Goal: Entertainment & Leisure: Consume media (video, audio)

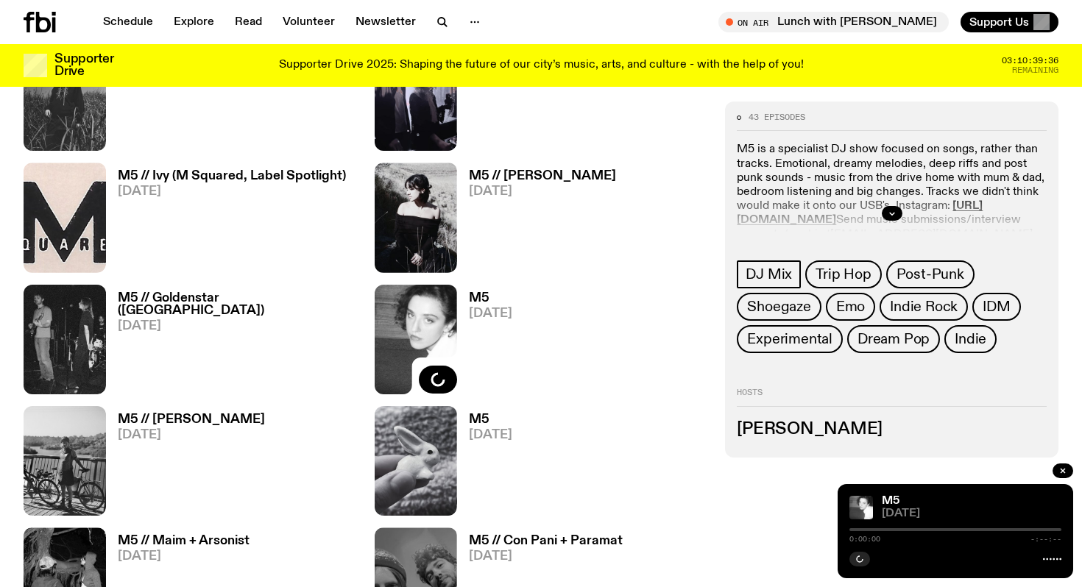
scroll to position [689, 0]
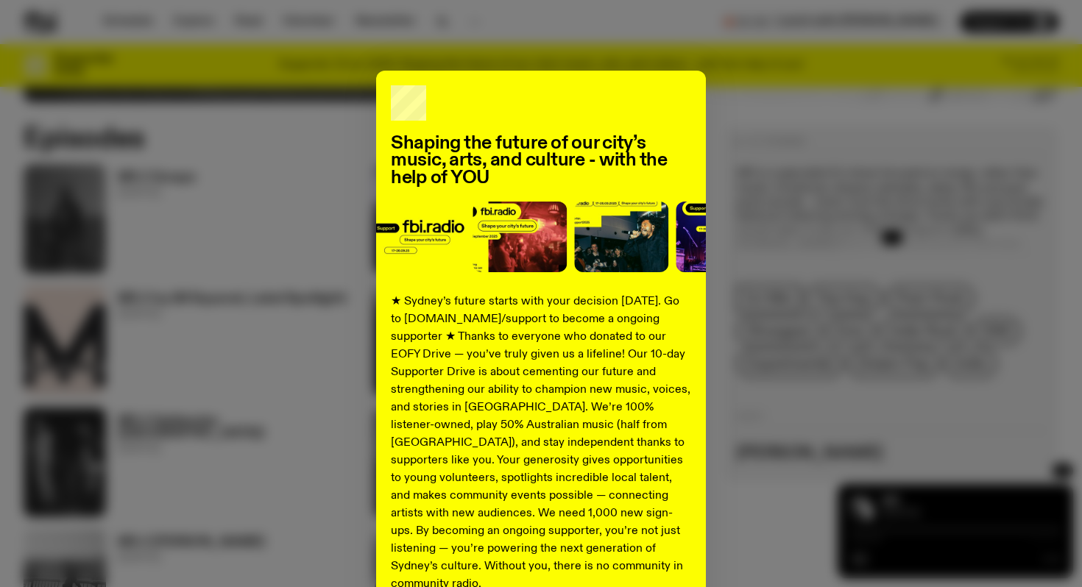
click at [256, 141] on div "Shaping the future of our city’s music, arts, and culture - with the help of YO…" at bounding box center [541, 373] width 1035 height 605
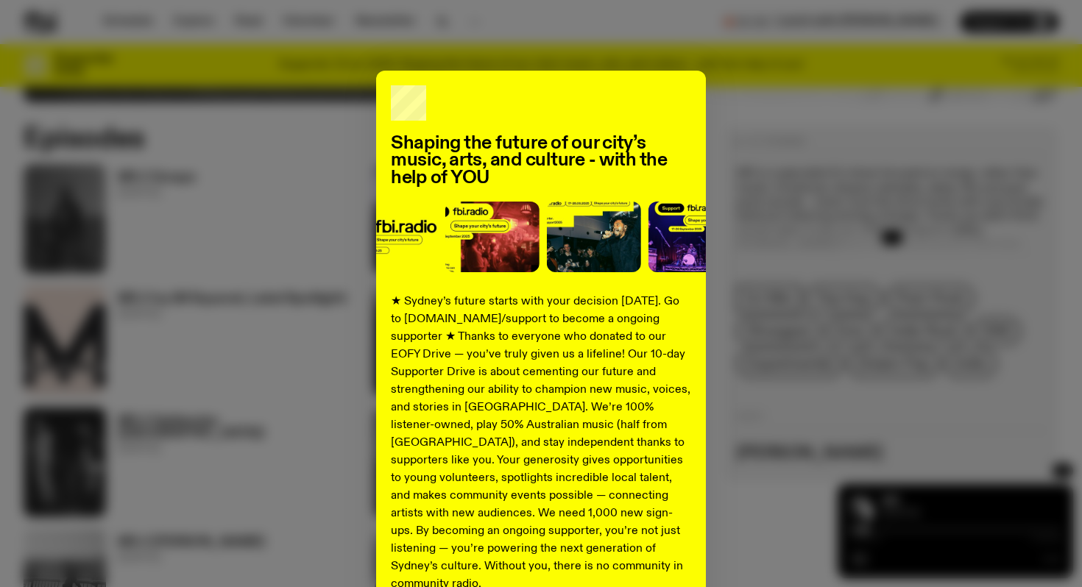
scroll to position [141, 0]
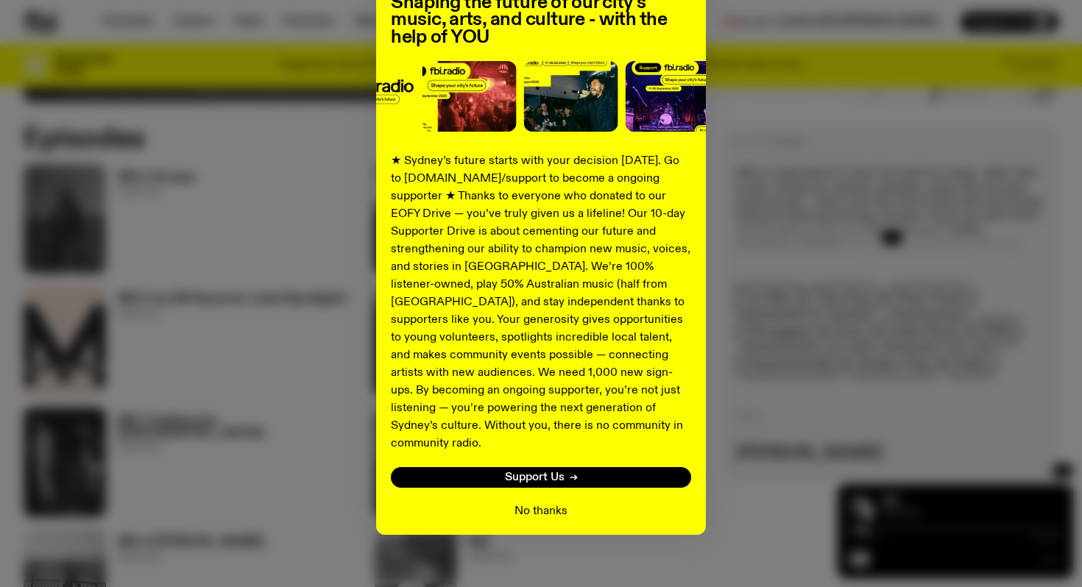
click at [543, 503] on button "No thanks" at bounding box center [541, 512] width 53 height 18
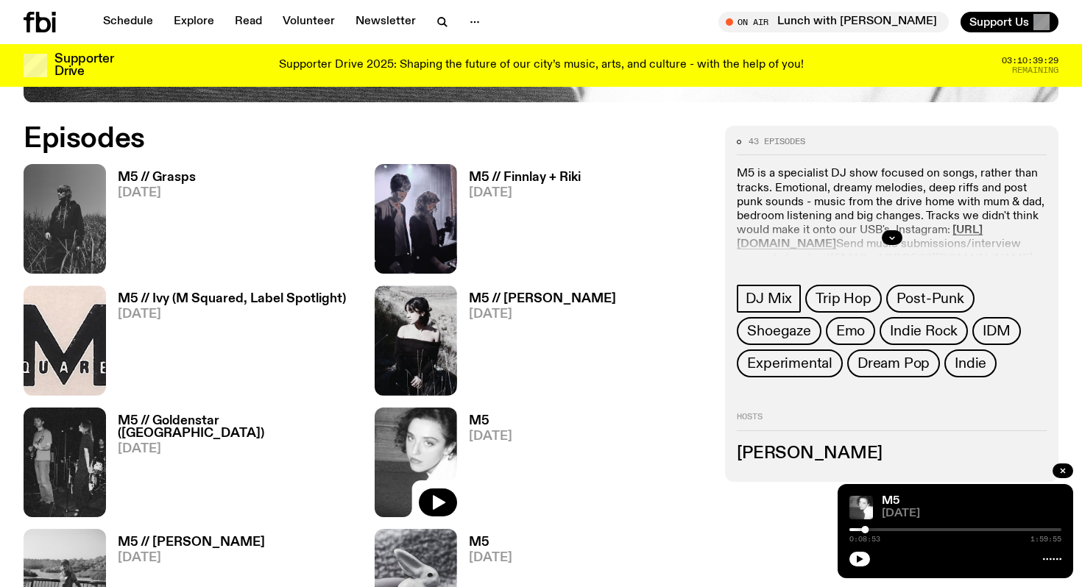
click at [203, 197] on div "M5 // Grasps [DATE]" at bounding box center [190, 219] width 333 height 110
click at [179, 174] on h3 "M5 // Grasps" at bounding box center [157, 178] width 78 height 13
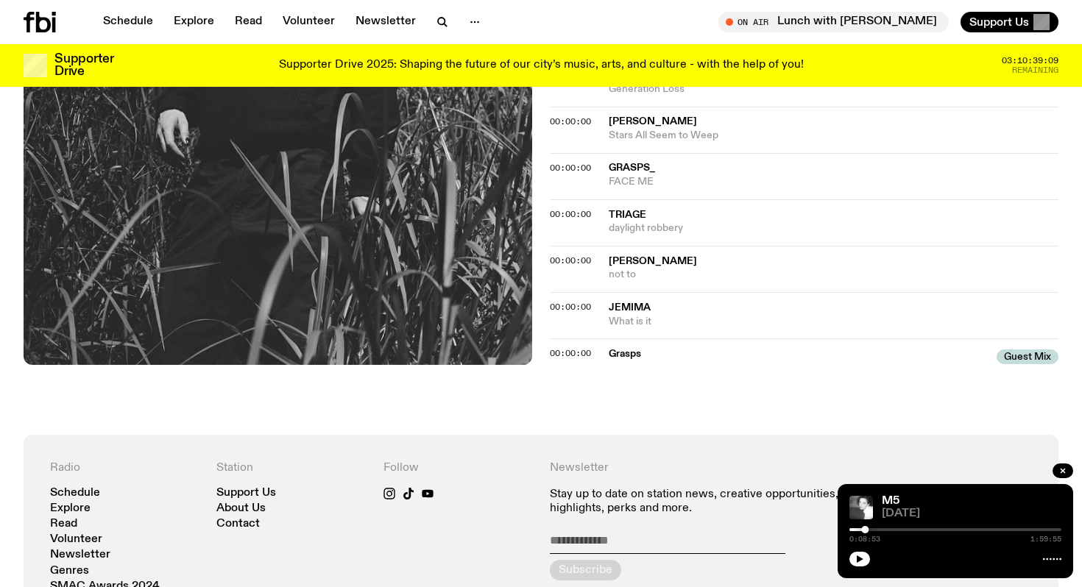
scroll to position [760, 0]
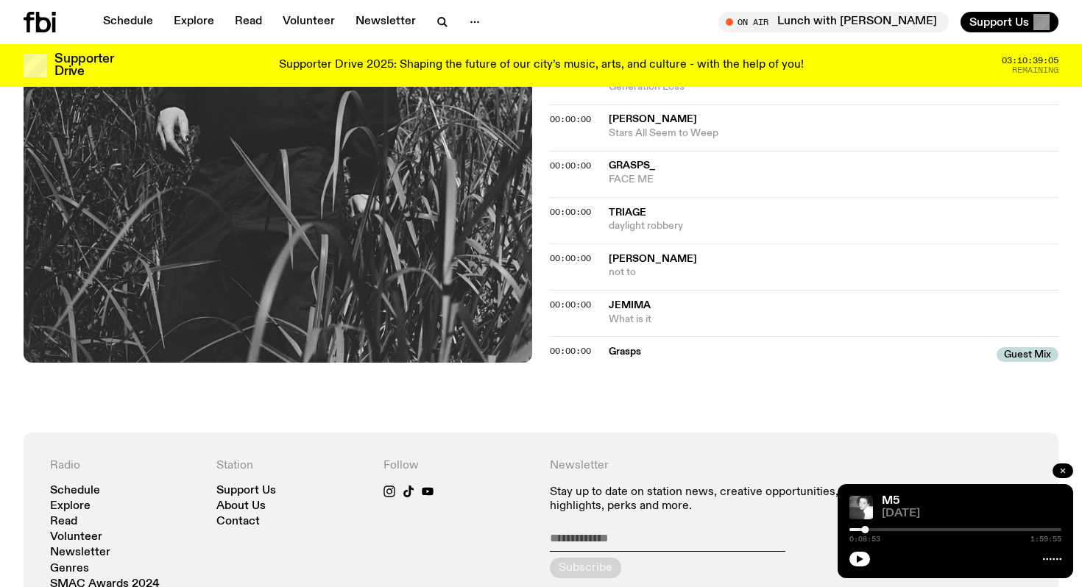
click at [1060, 473] on icon "button" at bounding box center [1063, 471] width 9 height 9
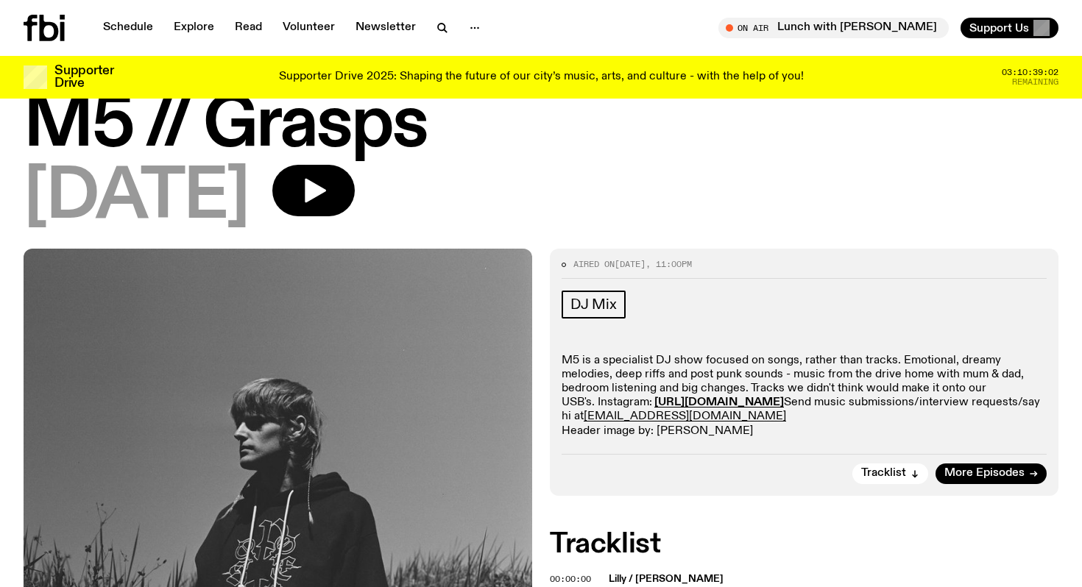
scroll to position [85, 0]
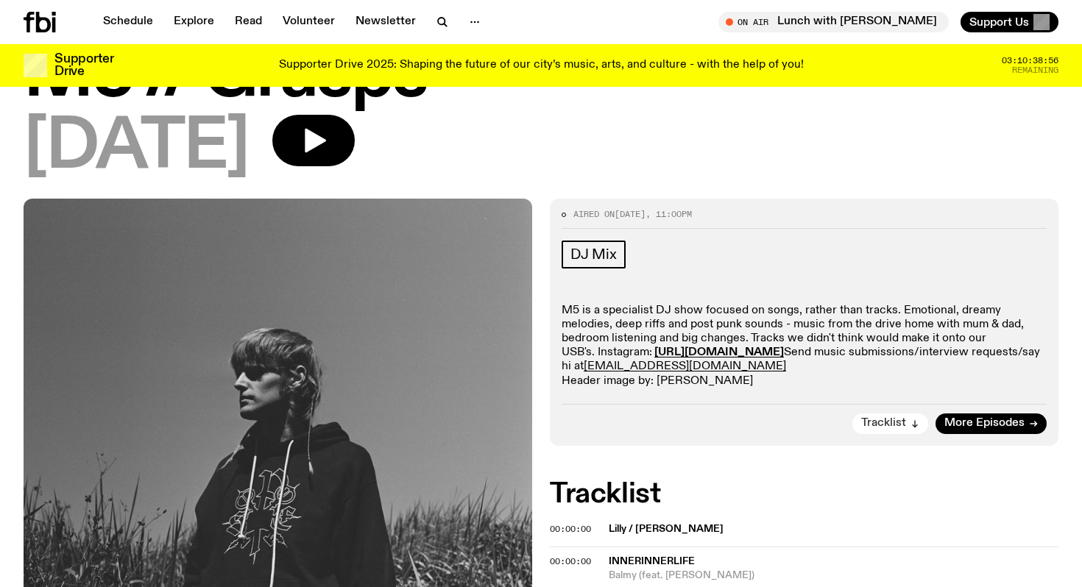
click at [871, 423] on span "Tracklist" at bounding box center [883, 423] width 45 height 11
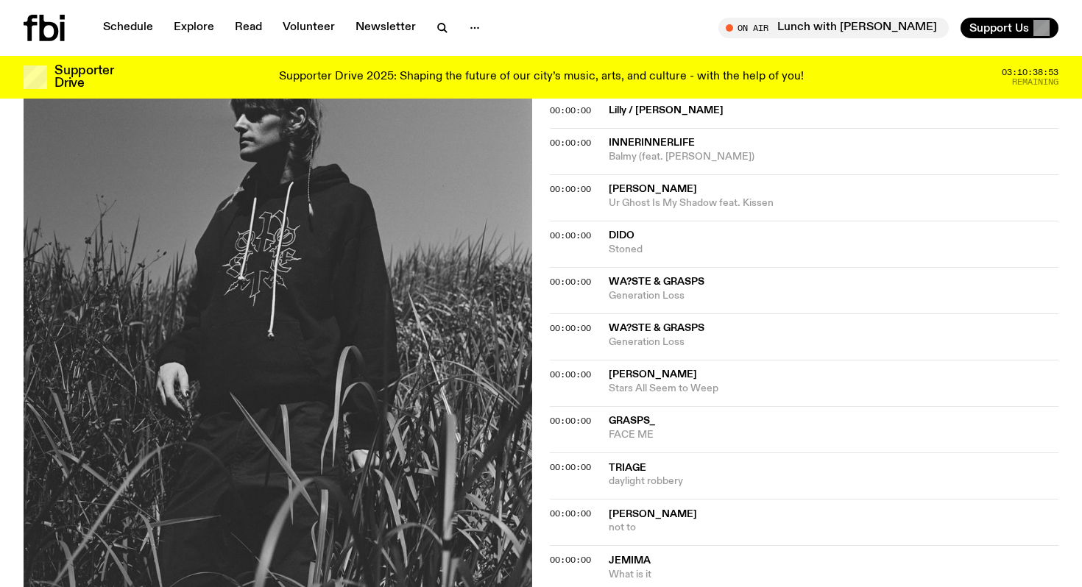
scroll to position [0, 0]
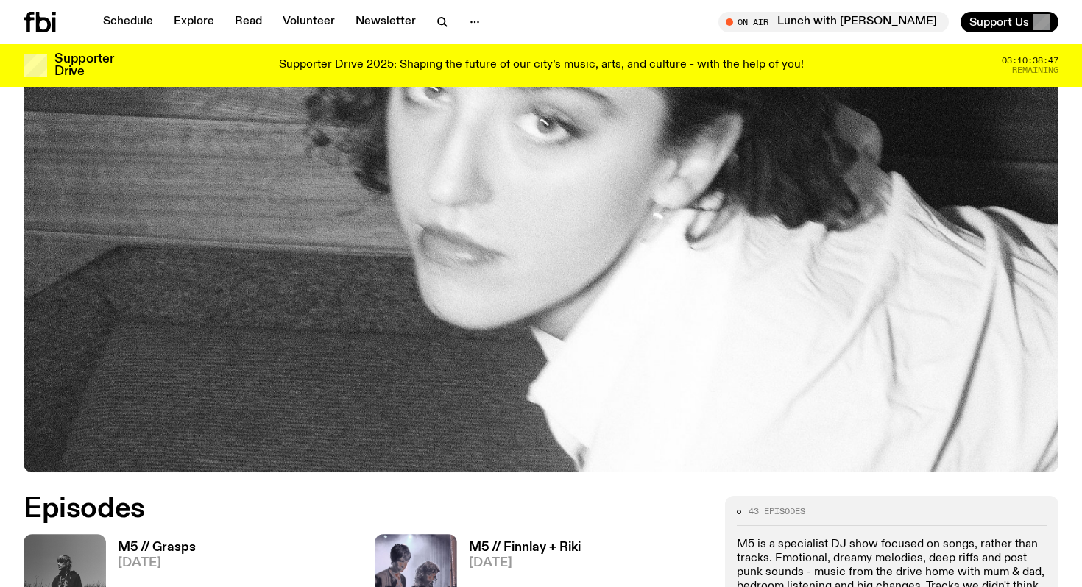
scroll to position [691, 0]
